Goal: Navigation & Orientation: Find specific page/section

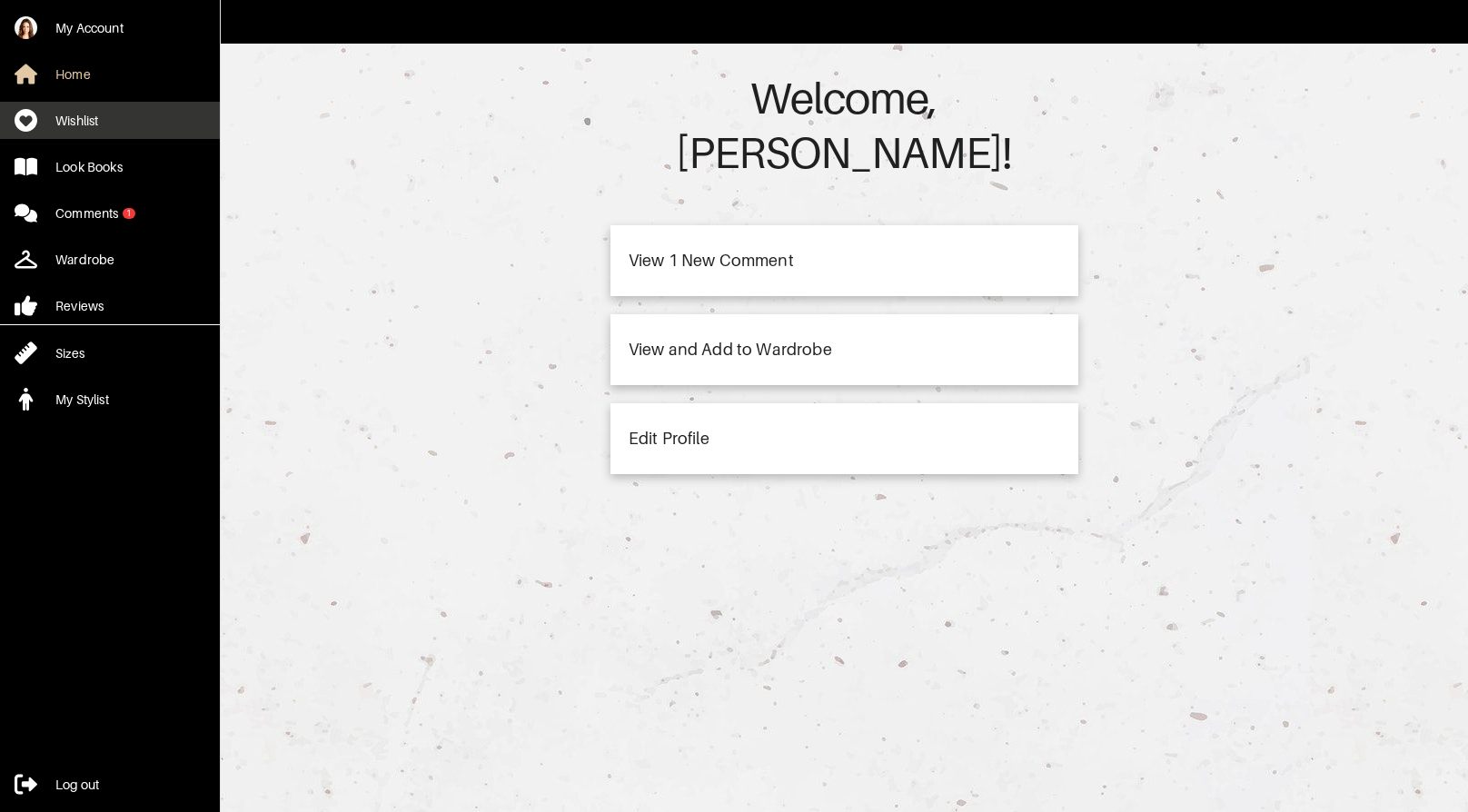
click at [120, 131] on link "Wishlist" at bounding box center [110, 120] width 220 height 38
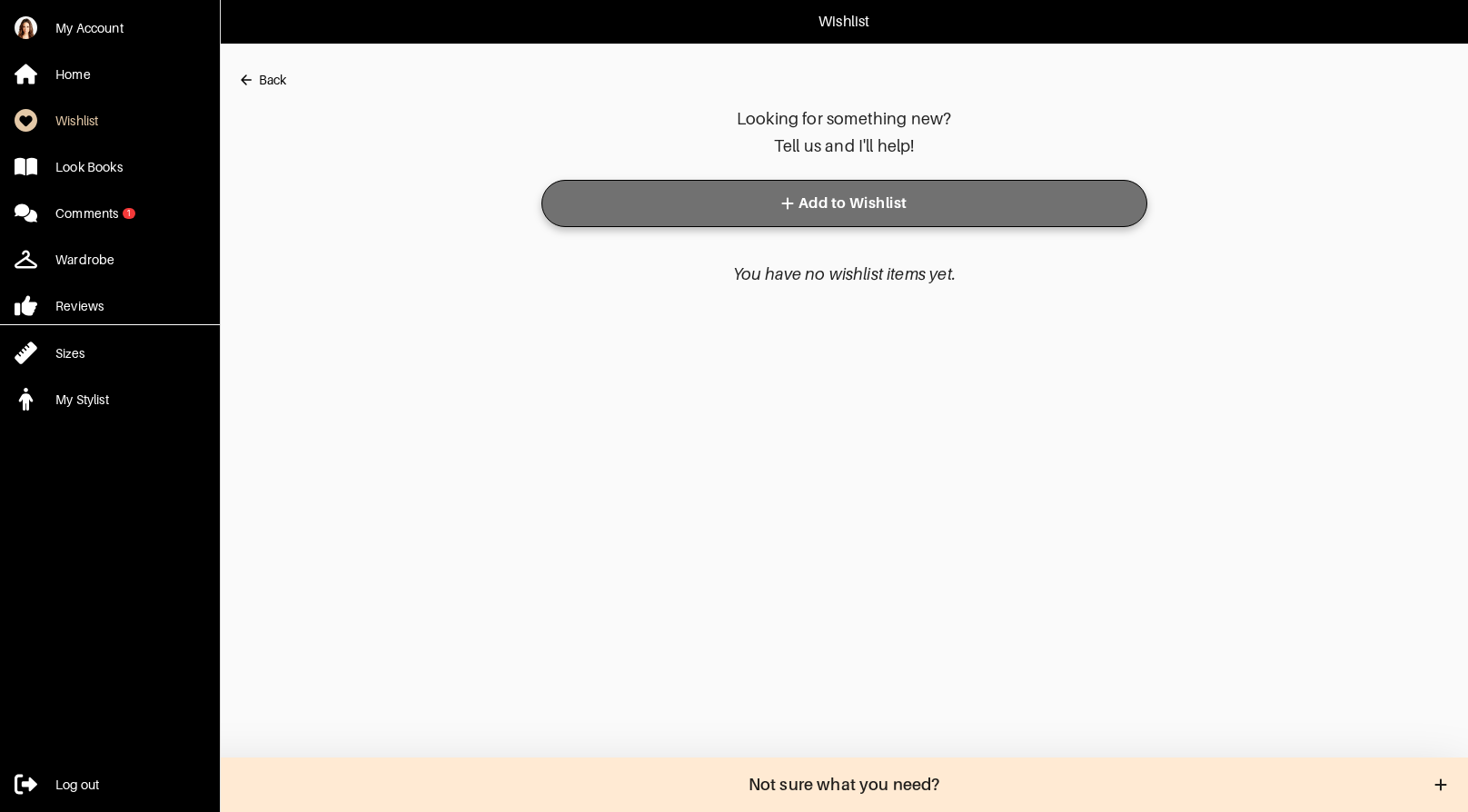
click at [881, 213] on button "Add to Wishlist" at bounding box center [844, 203] width 606 height 47
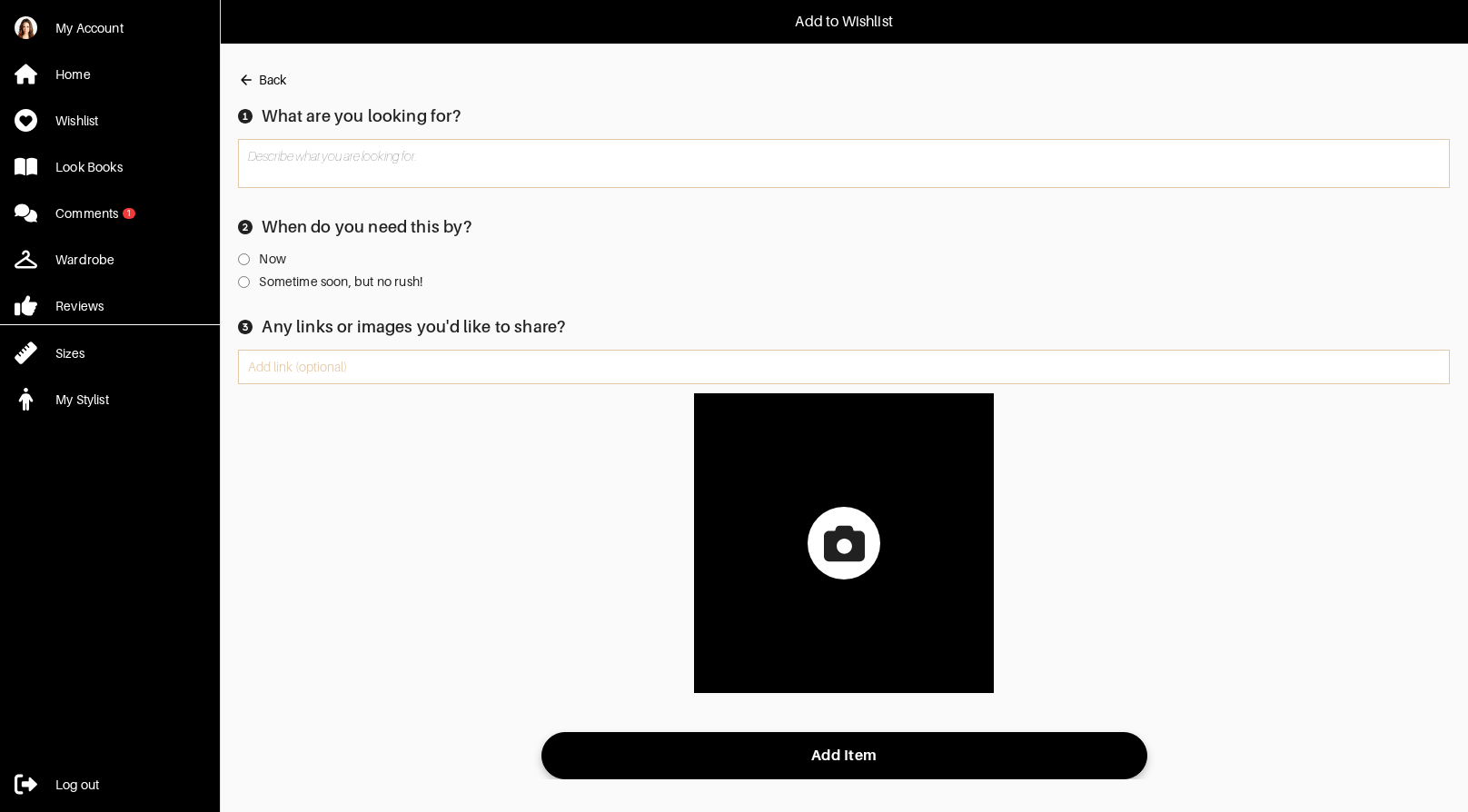
click at [268, 73] on div "Back" at bounding box center [272, 80] width 28 height 18
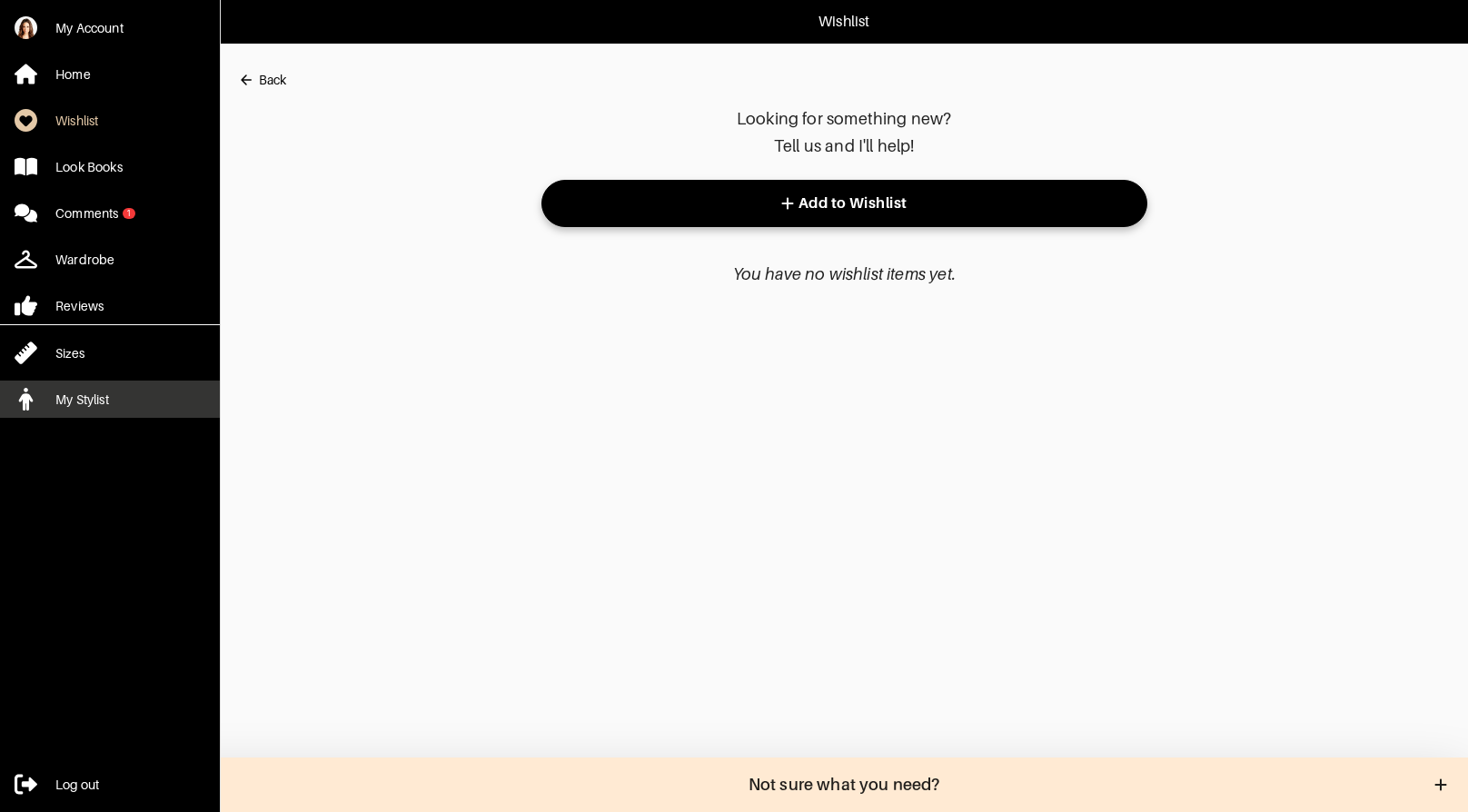
click at [122, 394] on link "My Stylist" at bounding box center [110, 399] width 220 height 38
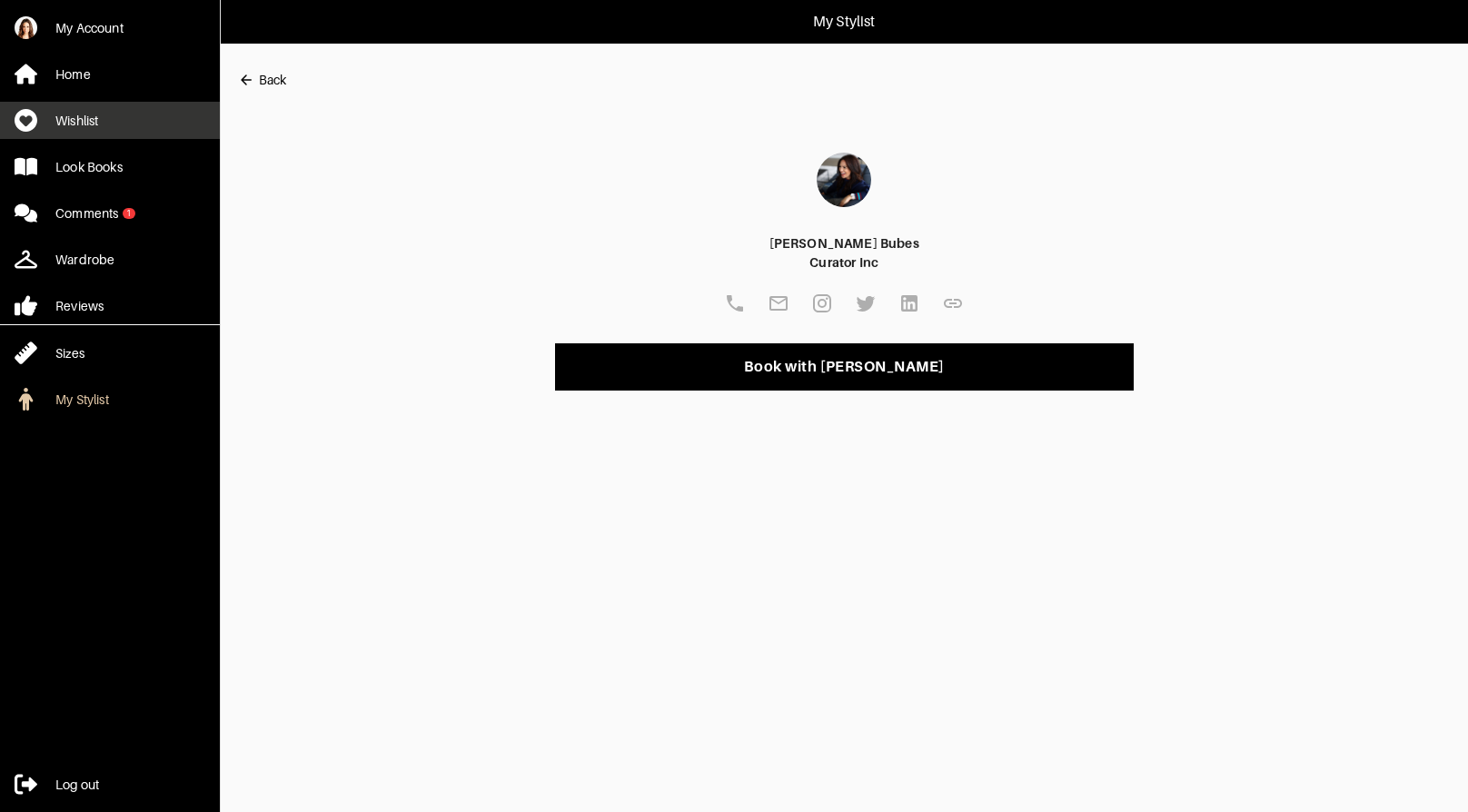
click at [141, 114] on link "Wishlist" at bounding box center [110, 120] width 220 height 38
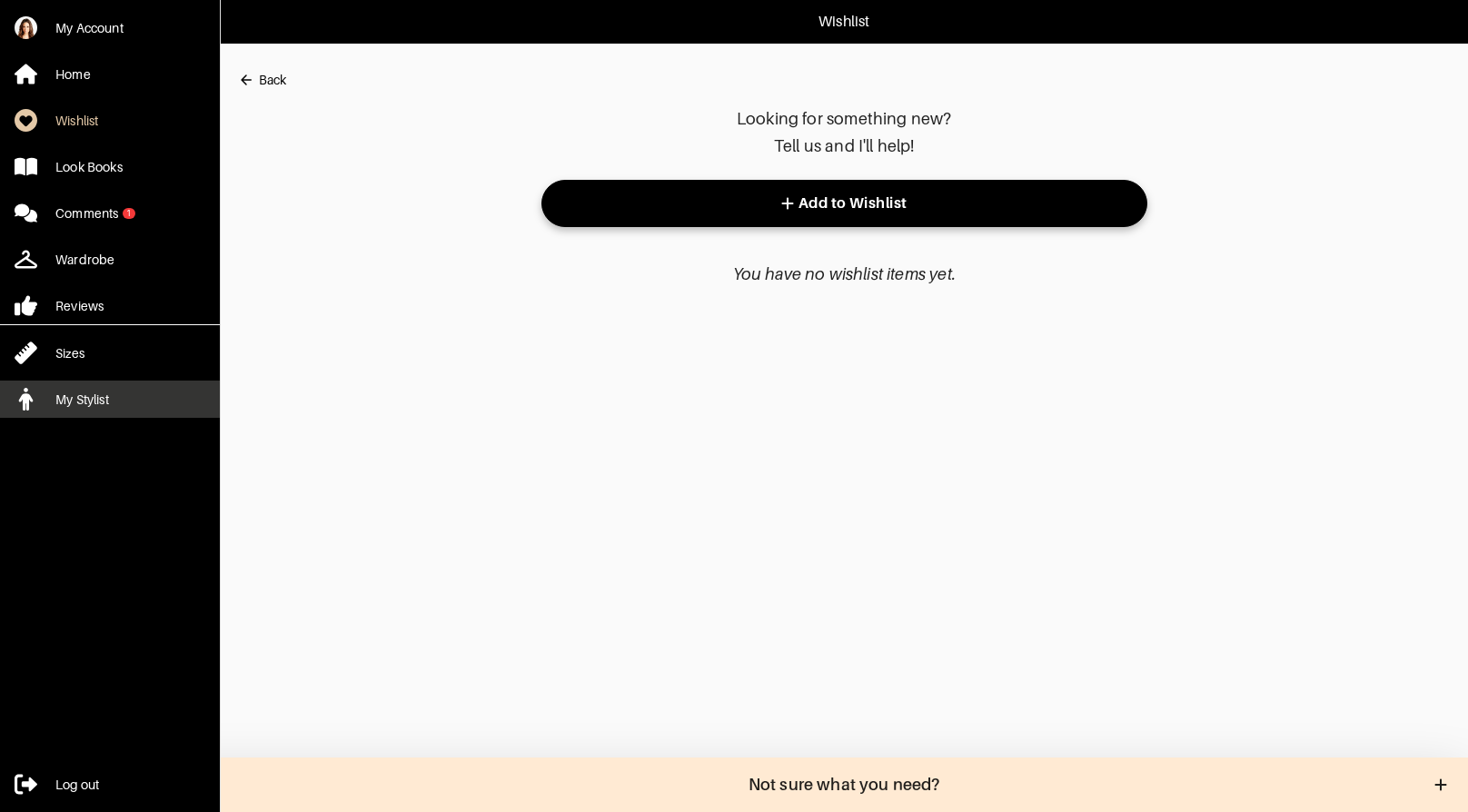
click at [60, 399] on div "My Stylist" at bounding box center [82, 400] width 53 height 18
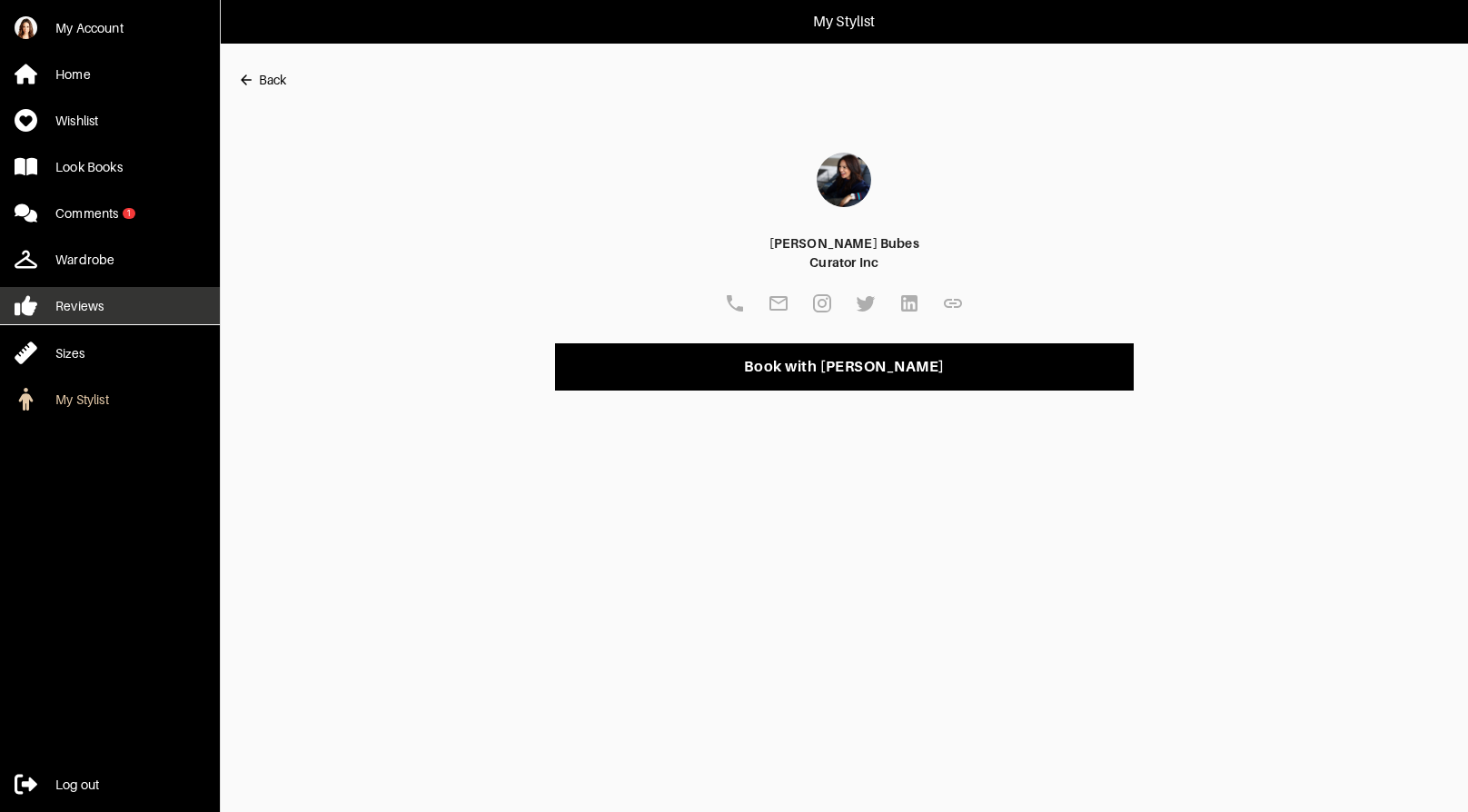
click at [90, 300] on div "Reviews" at bounding box center [79, 306] width 48 height 18
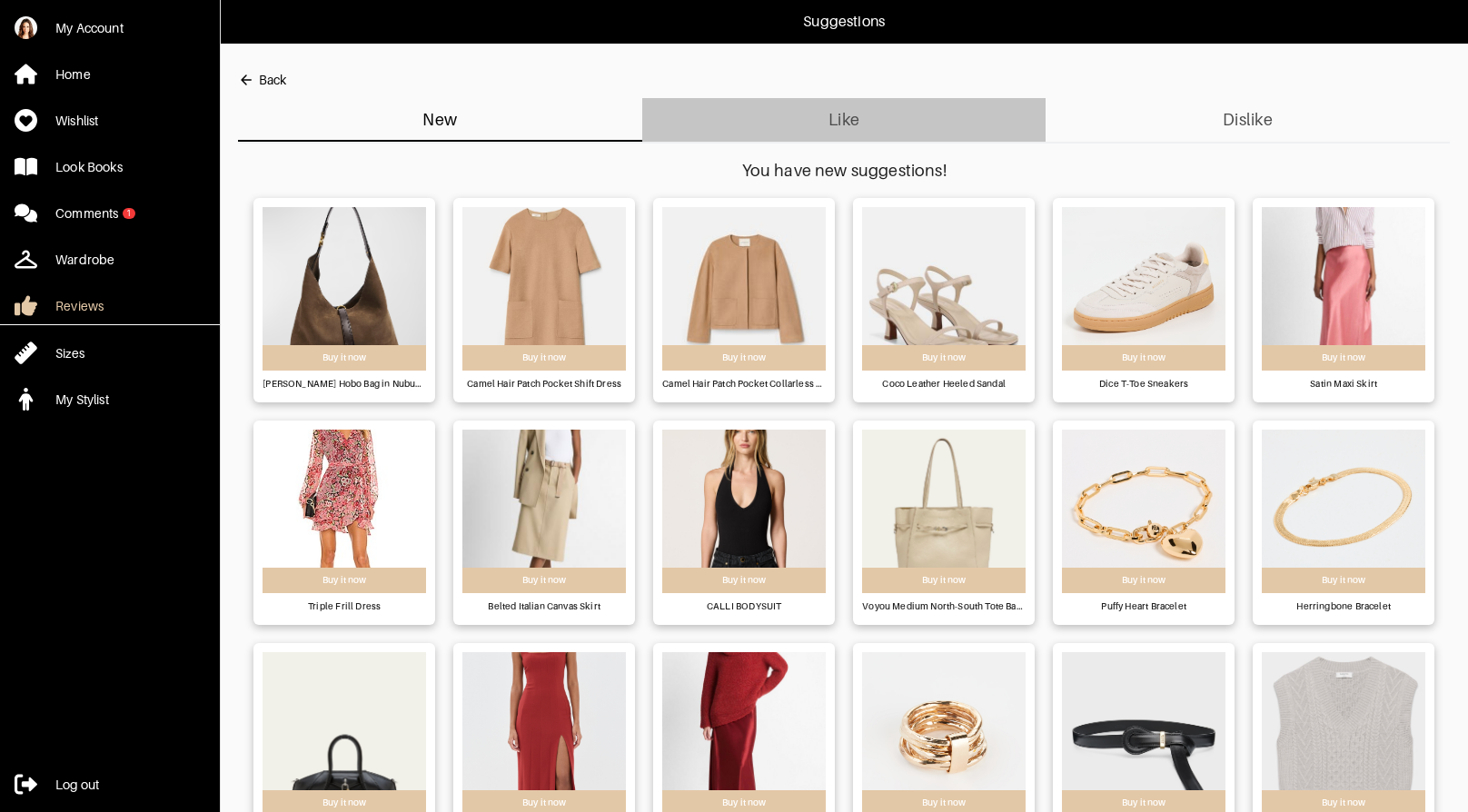
click at [815, 106] on span "Like" at bounding box center [844, 120] width 383 height 29
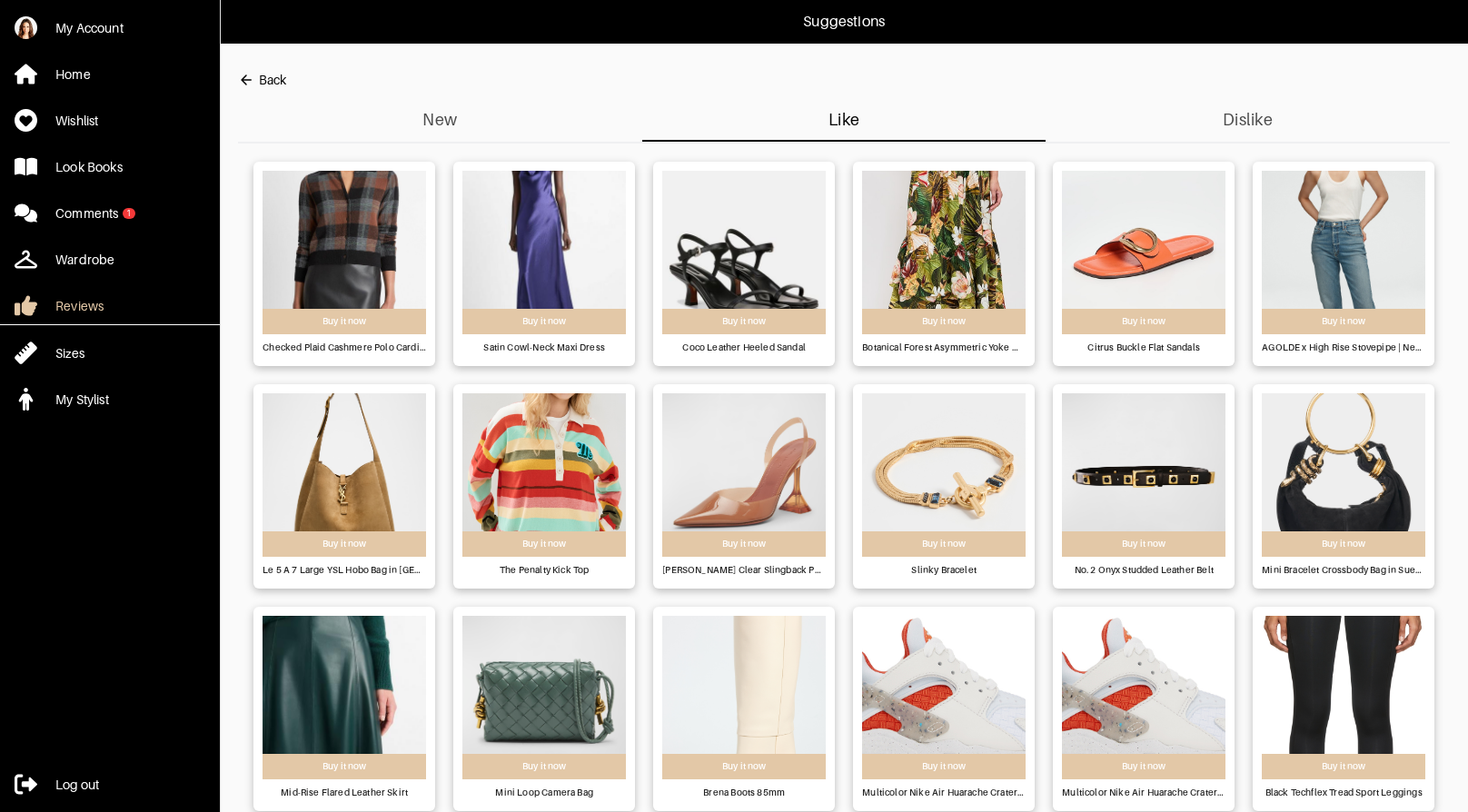
click at [284, 79] on div "Back" at bounding box center [272, 80] width 28 height 18
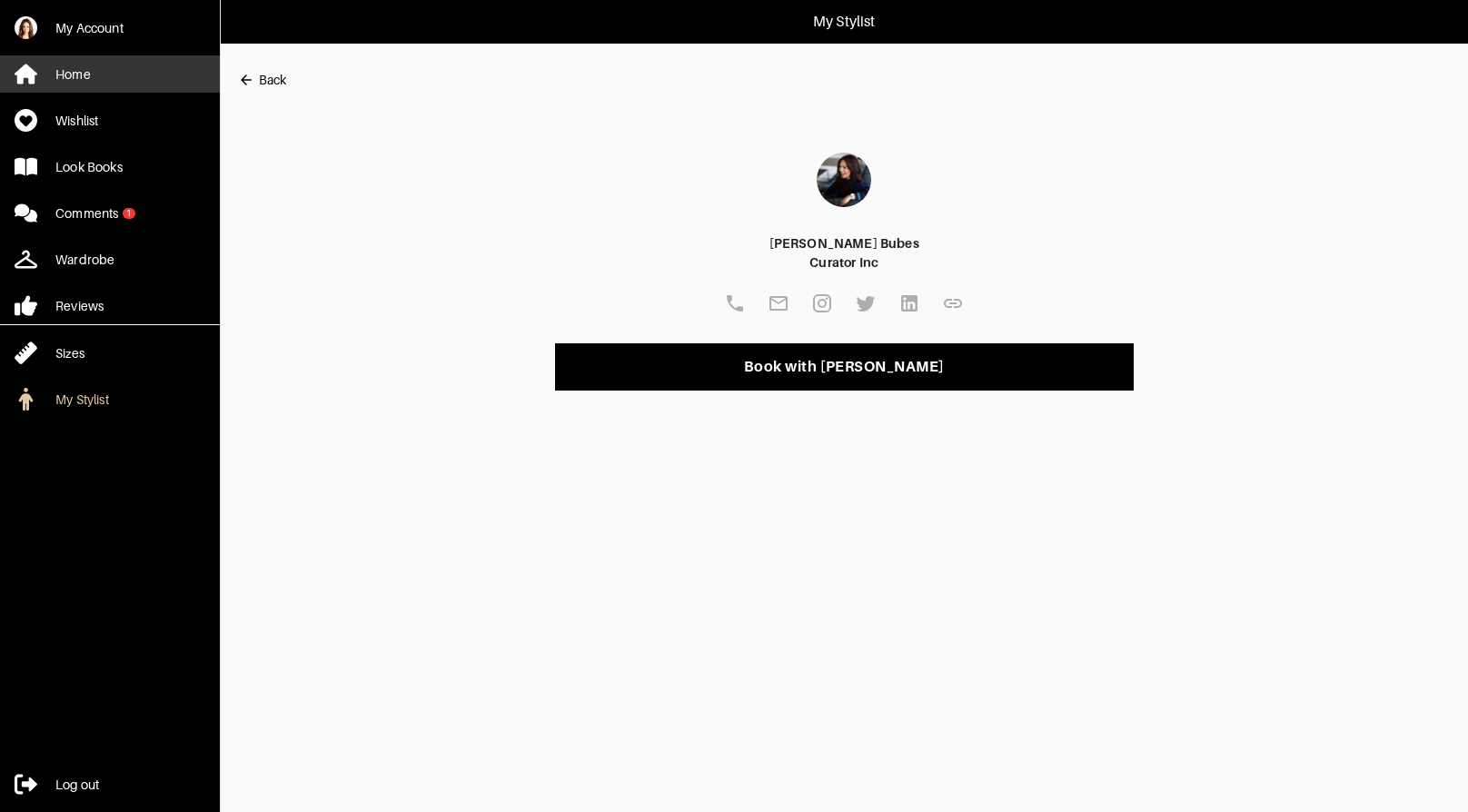
click at [83, 70] on div "Home" at bounding box center [72, 74] width 36 height 18
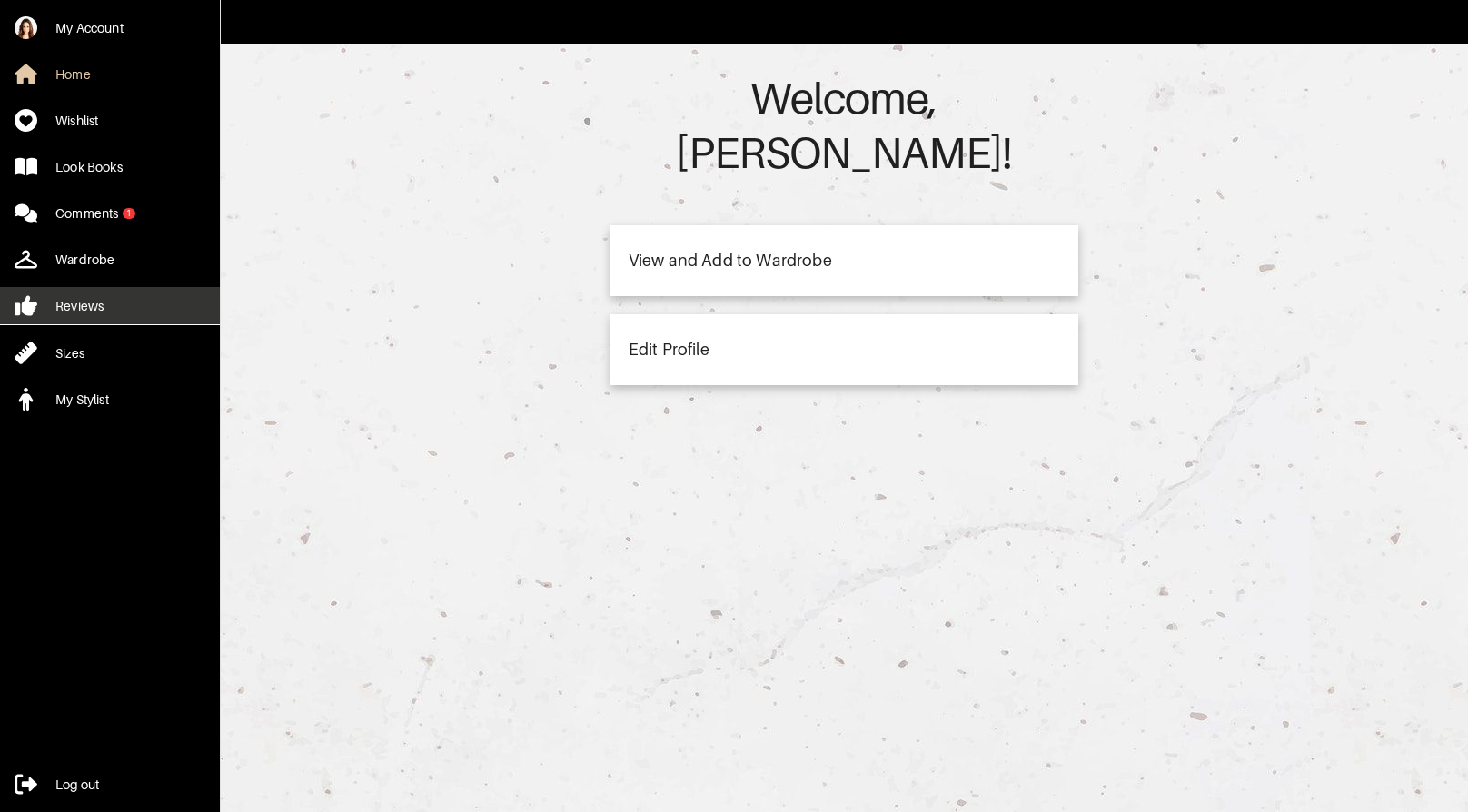
click at [138, 299] on link "Reviews" at bounding box center [110, 306] width 220 height 38
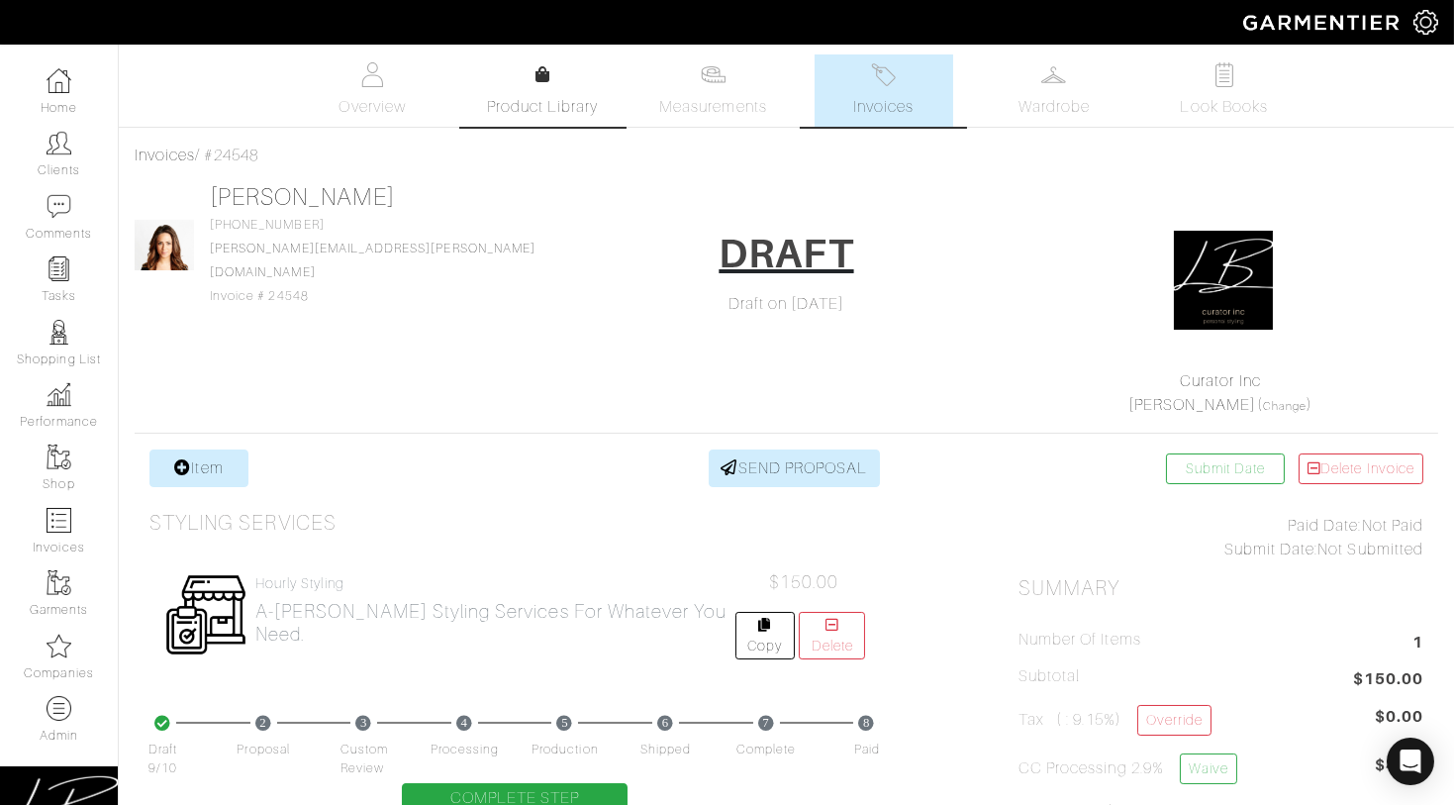
click at [530, 103] on span "Product Library" at bounding box center [543, 107] width 112 height 24
